Goal: Task Accomplishment & Management: Use online tool/utility

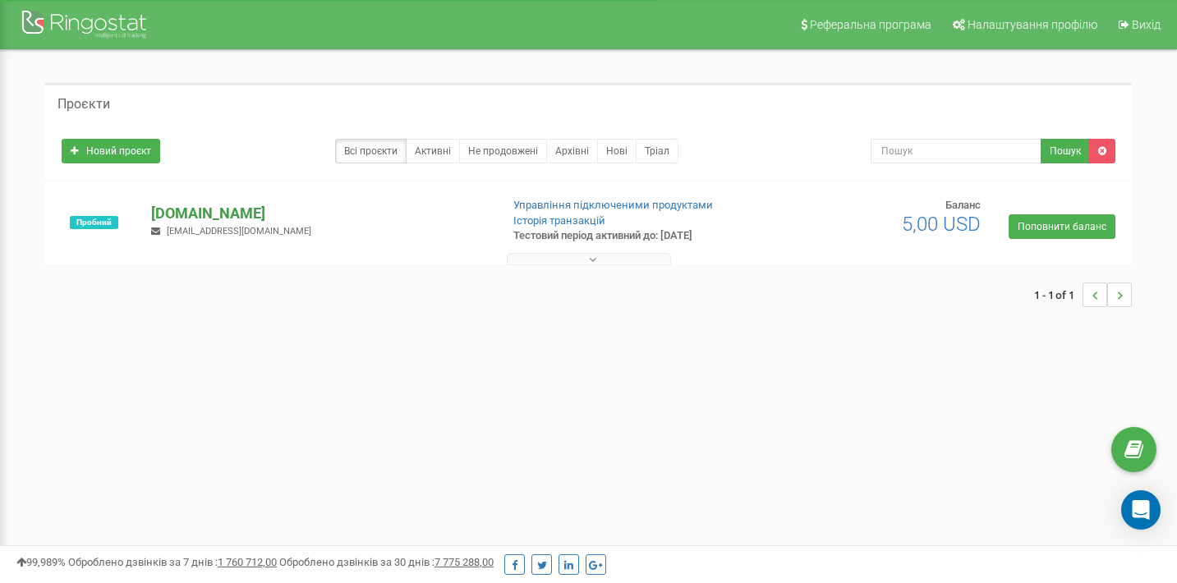
click at [339, 223] on p "[DOMAIN_NAME]" at bounding box center [318, 213] width 335 height 21
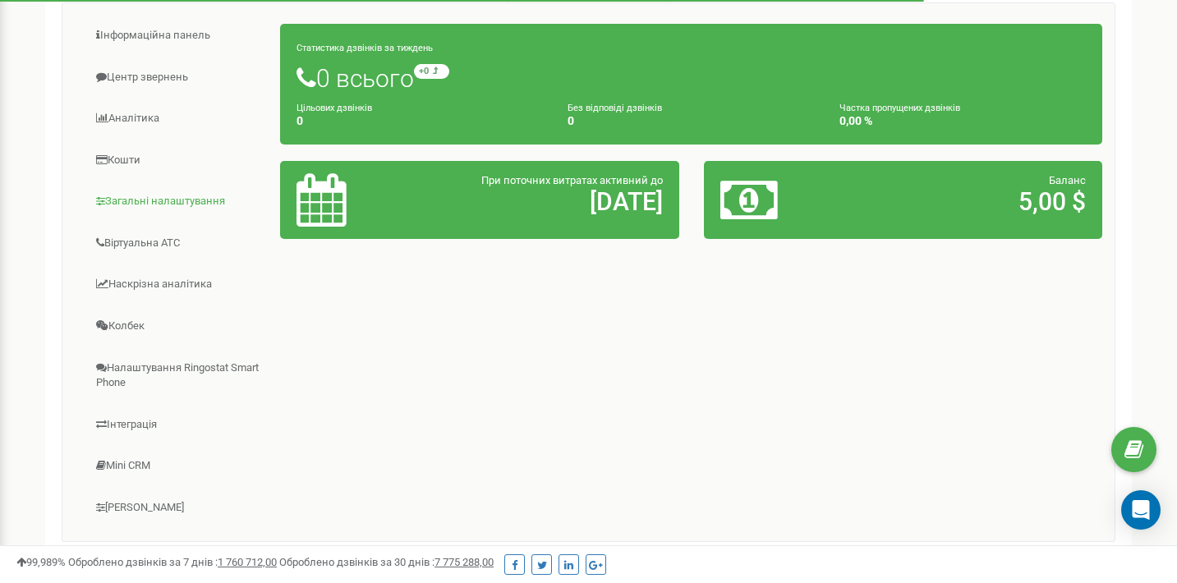
scroll to position [403, 0]
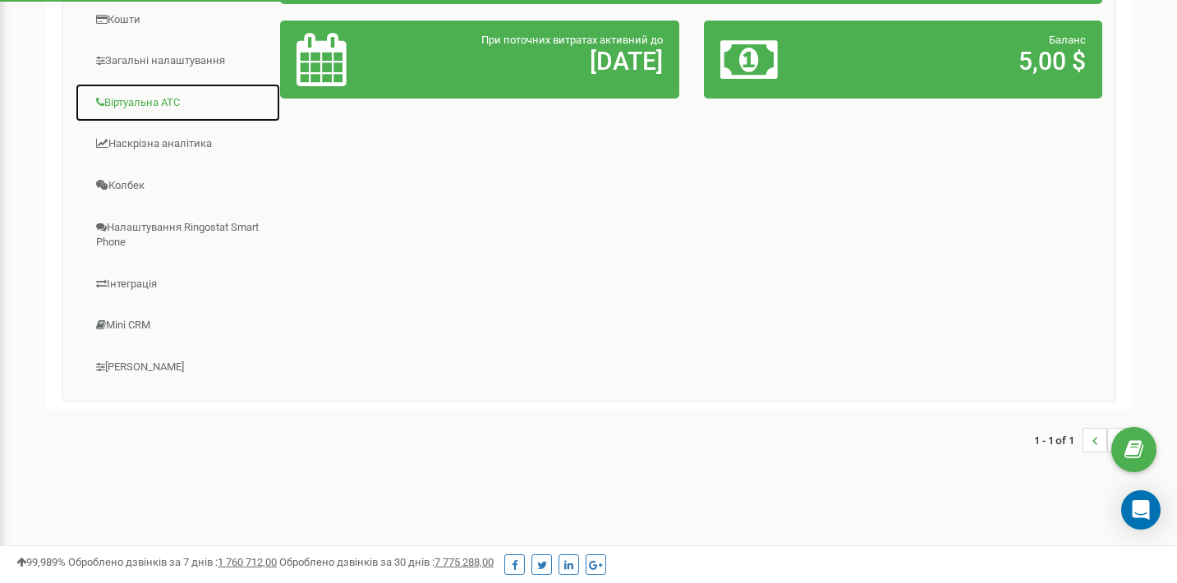
click at [152, 108] on link "Віртуальна АТС" at bounding box center [178, 103] width 206 height 40
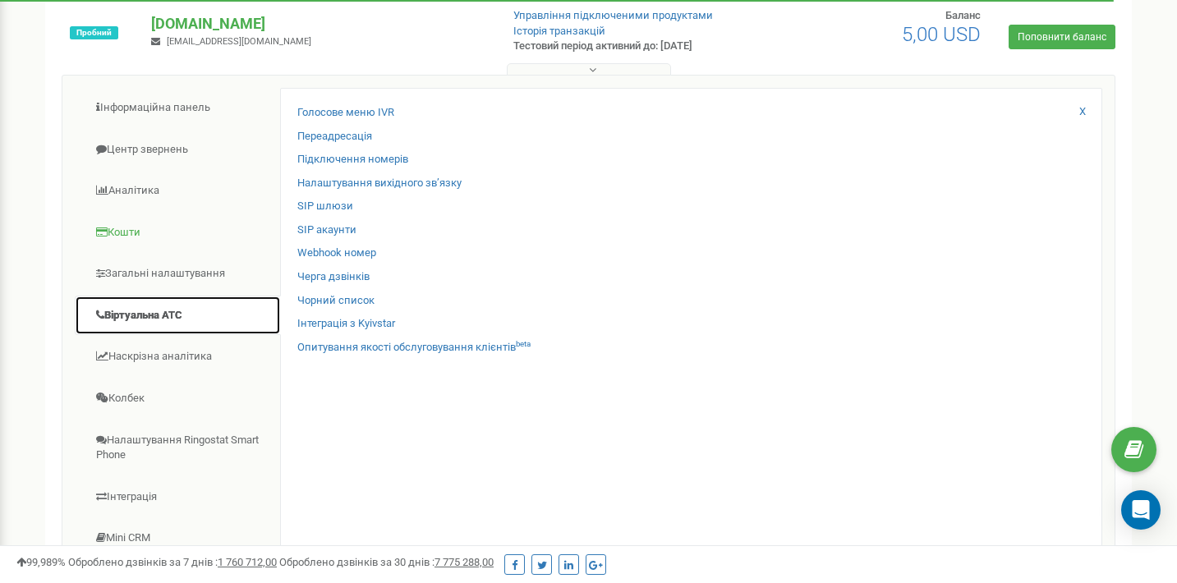
scroll to position [185, 0]
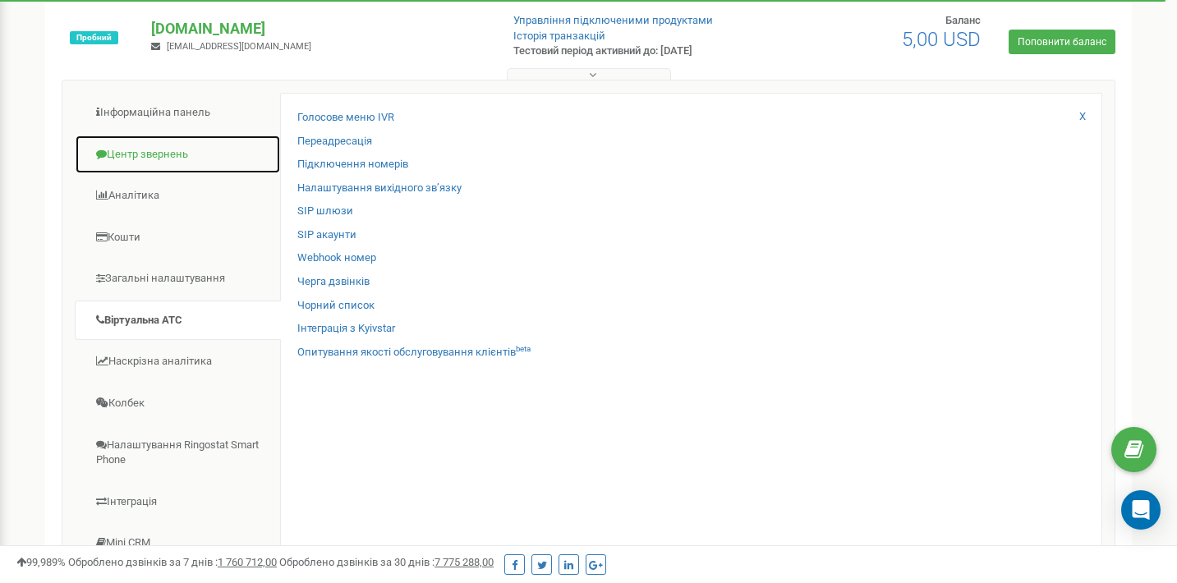
click at [165, 152] on link "Центр звернень" at bounding box center [178, 155] width 206 height 40
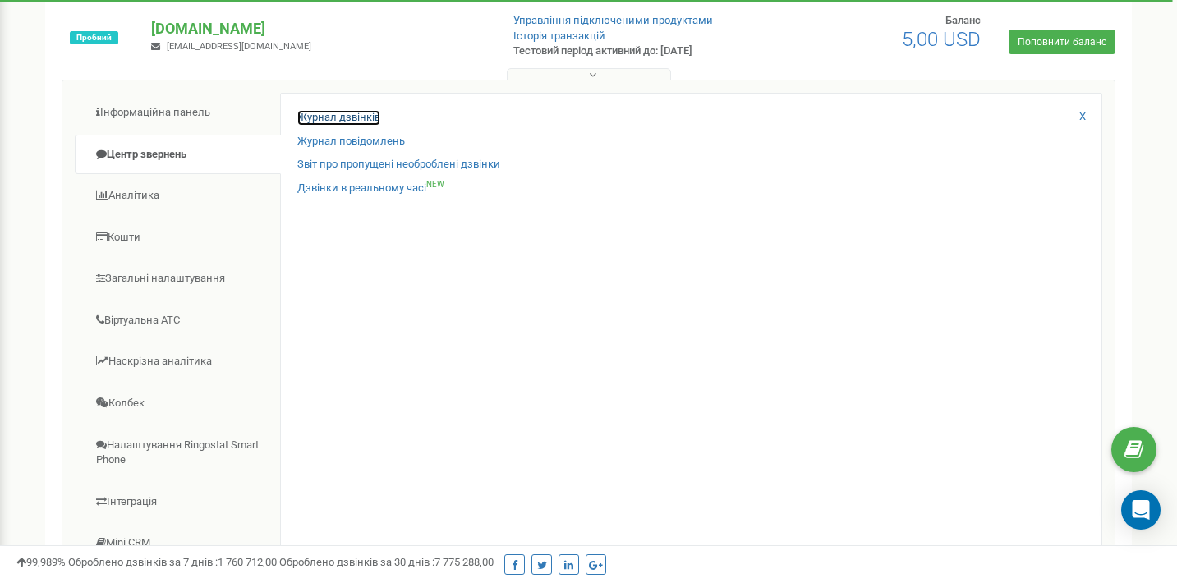
click at [309, 120] on link "Журнал дзвінків" at bounding box center [338, 118] width 83 height 16
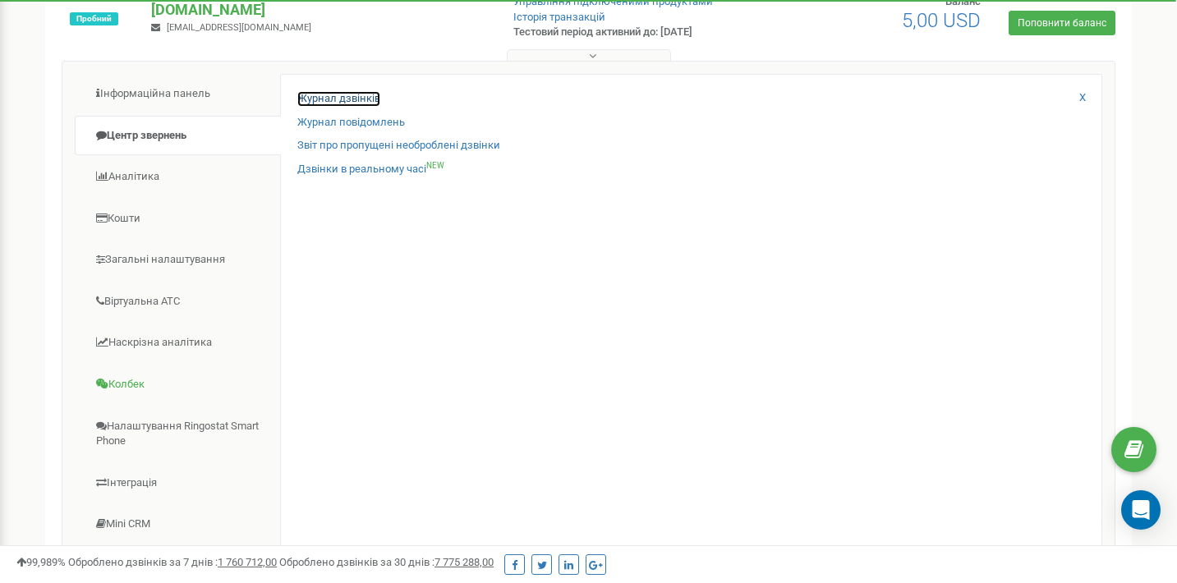
scroll to position [209, 0]
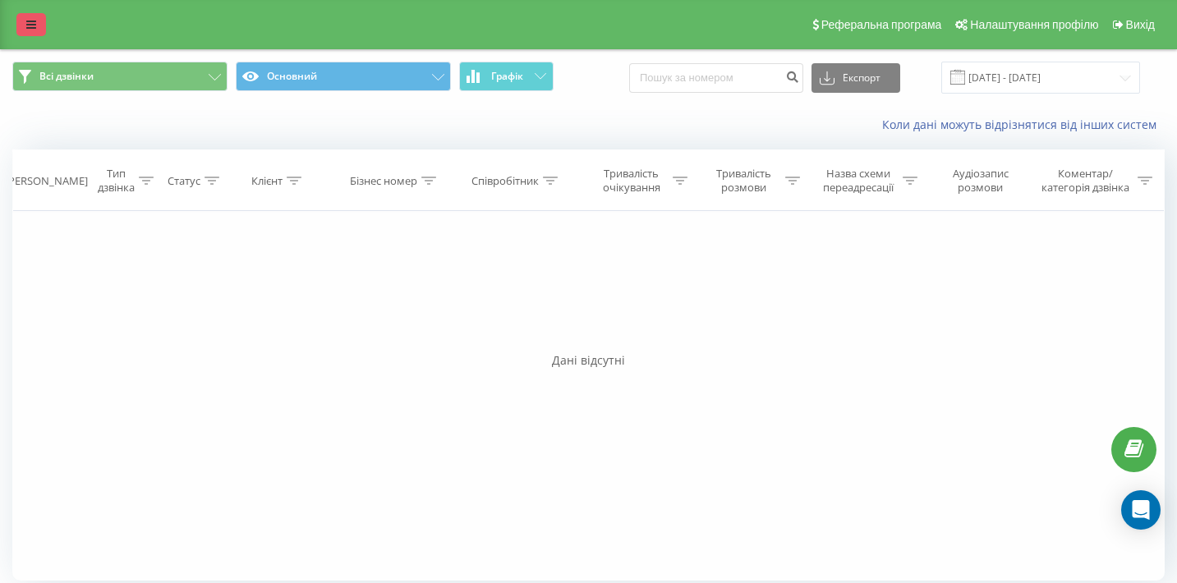
click at [37, 24] on link at bounding box center [31, 24] width 30 height 23
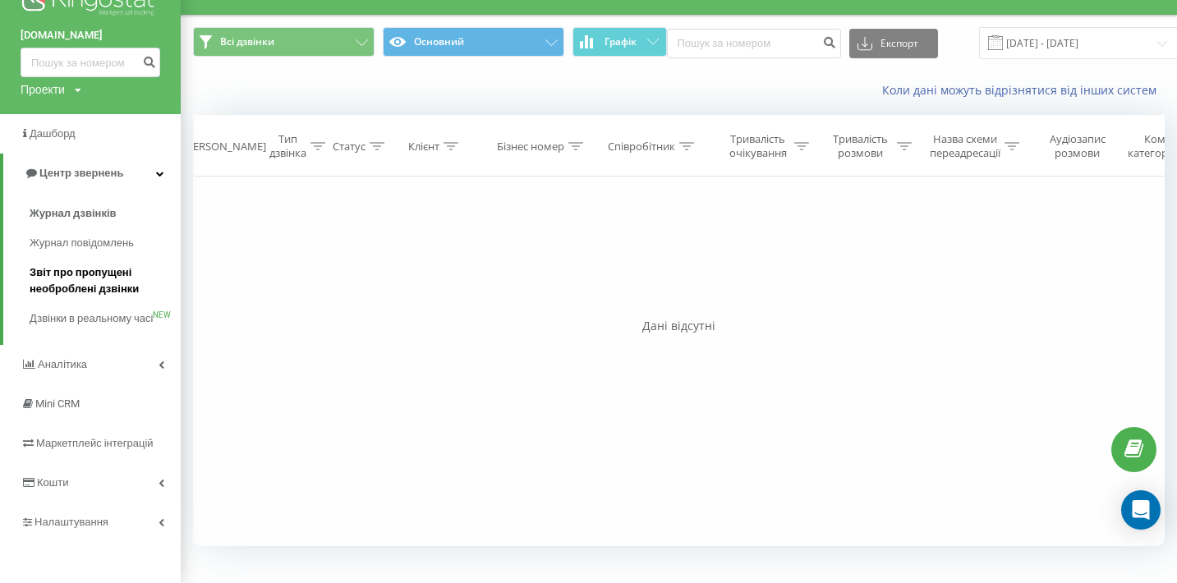
scroll to position [52, 0]
click at [159, 366] on icon at bounding box center [162, 365] width 6 height 8
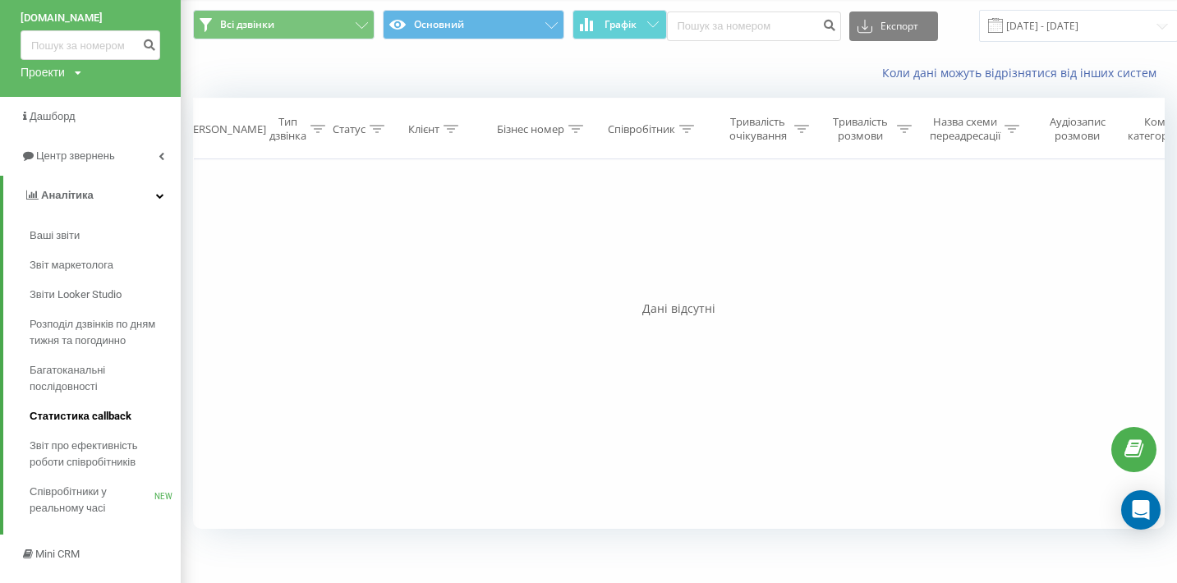
scroll to position [203, 0]
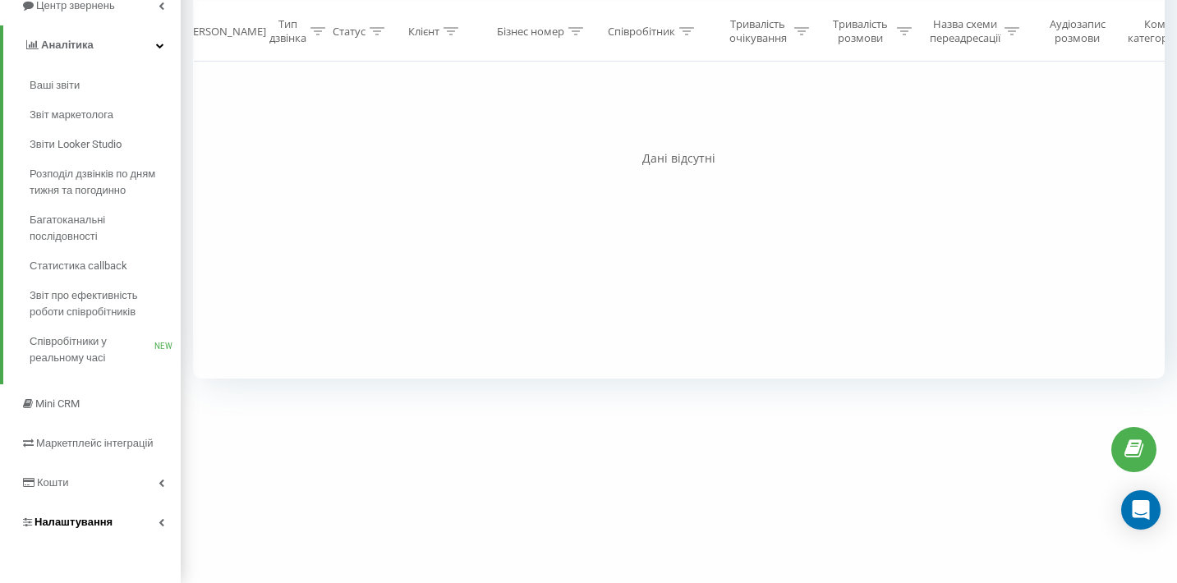
click at [122, 527] on link "Налаштування" at bounding box center [90, 522] width 181 height 39
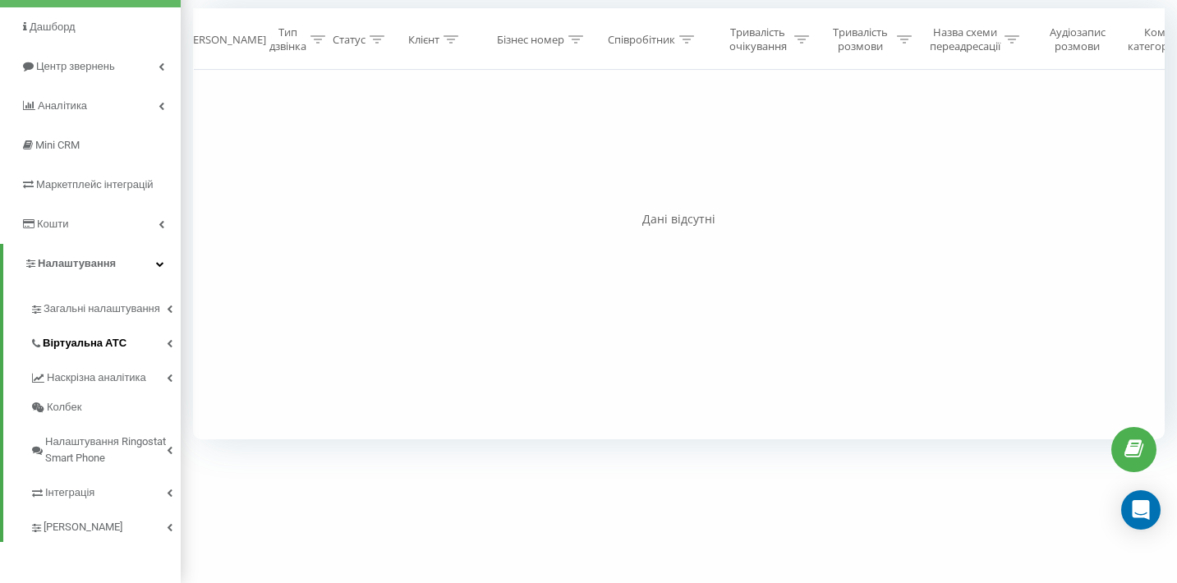
click at [90, 339] on span "Віртуальна АТС" at bounding box center [85, 343] width 84 height 16
